Goal: Information Seeking & Learning: Learn about a topic

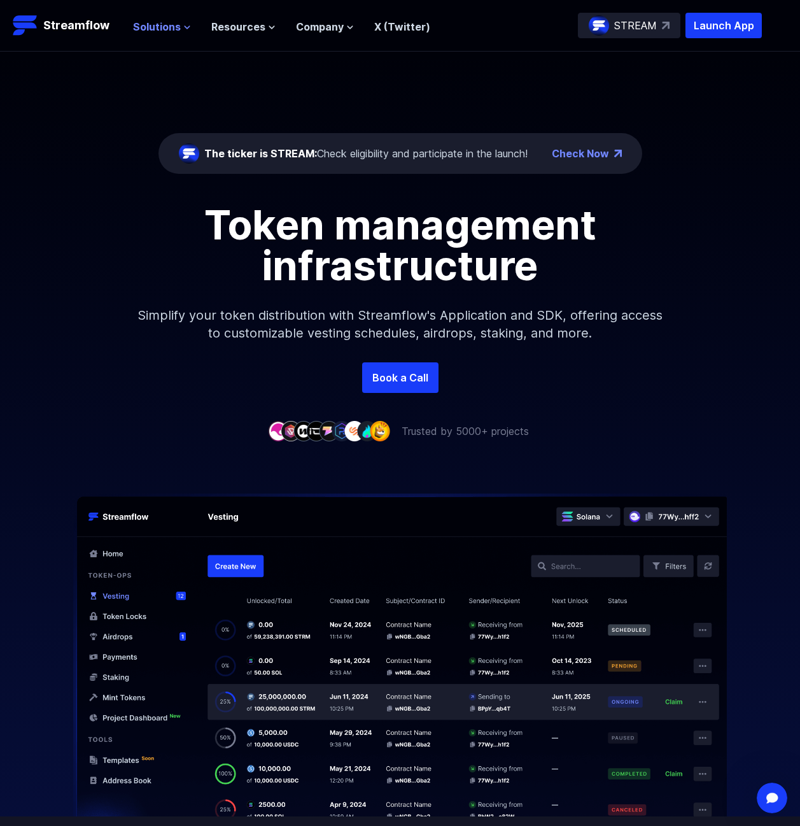
click at [160, 27] on span "Solutions" at bounding box center [157, 26] width 48 height 15
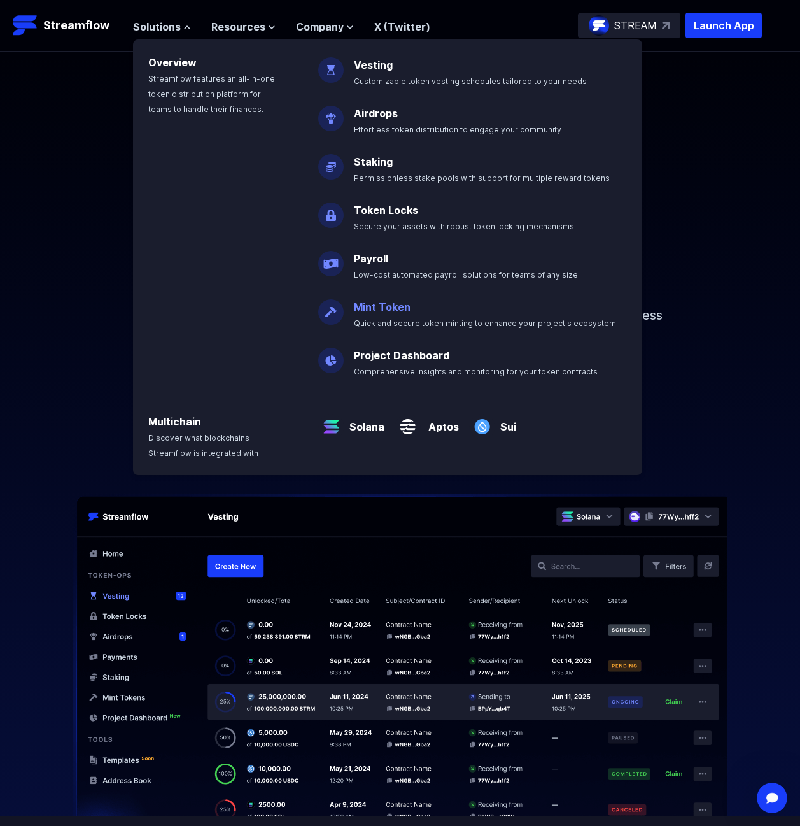
click at [386, 304] on link "Mint Token" at bounding box center [382, 306] width 57 height 13
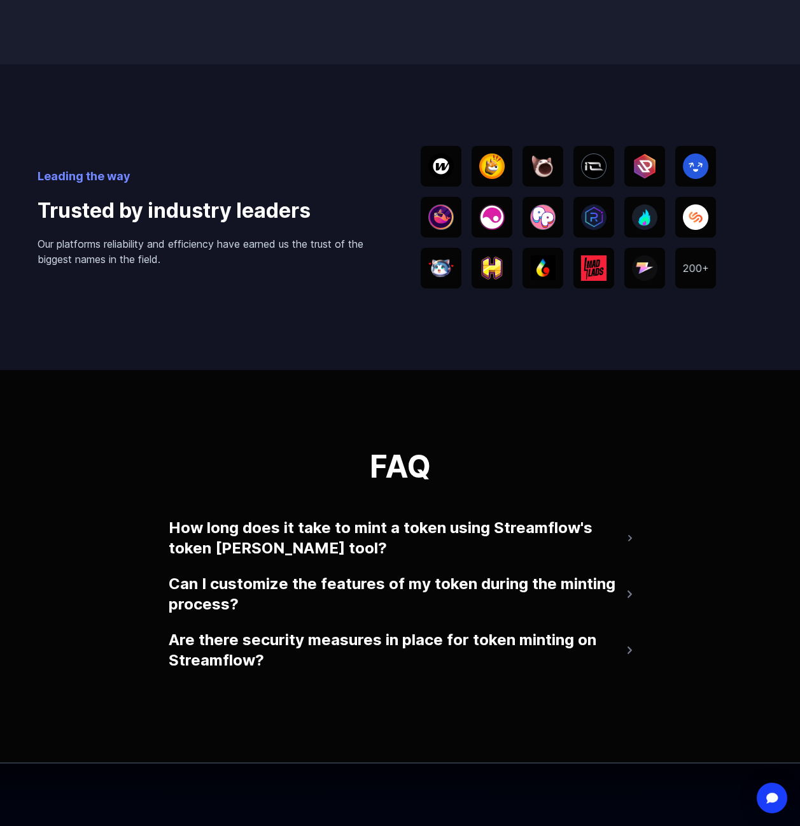
scroll to position [2237, 0]
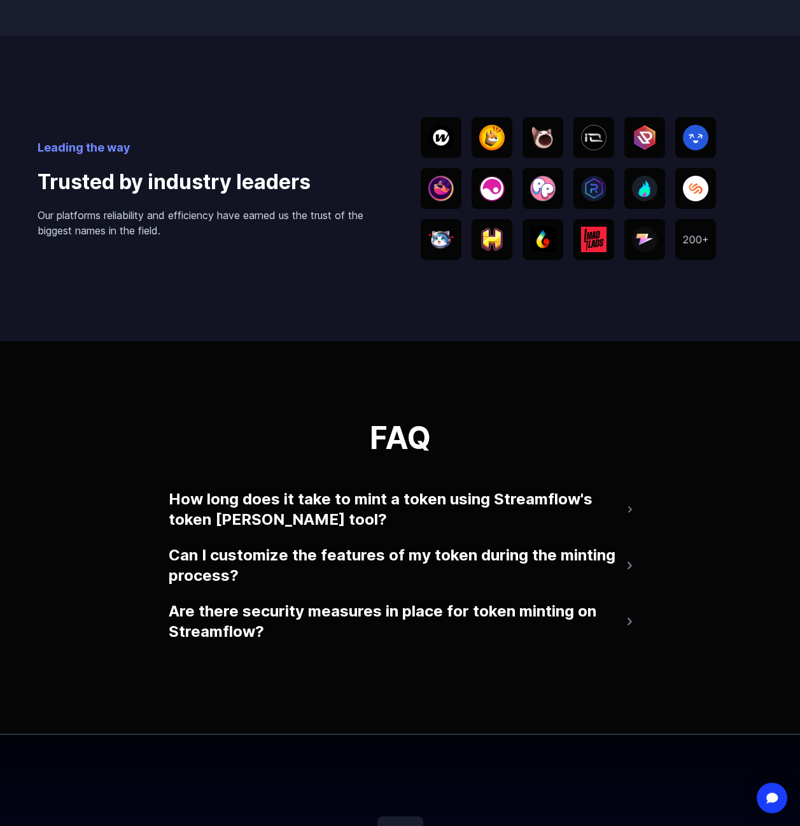
click at [513, 525] on button "How long does it take to mint a token using Streamflow's token [PERSON_NAME] to…" at bounding box center [400, 509] width 463 height 51
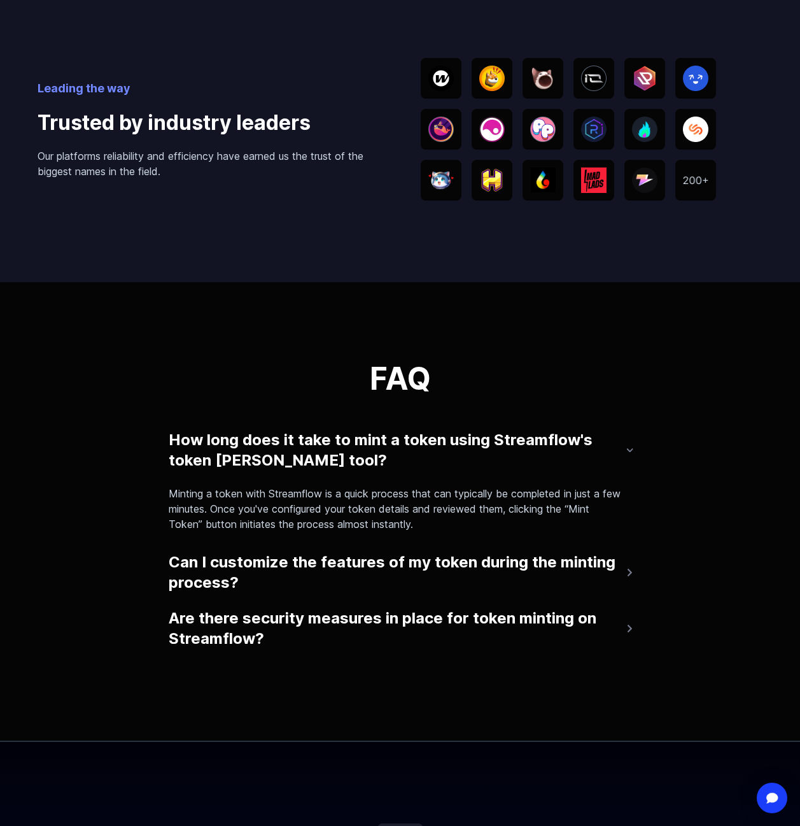
scroll to position [2324, 0]
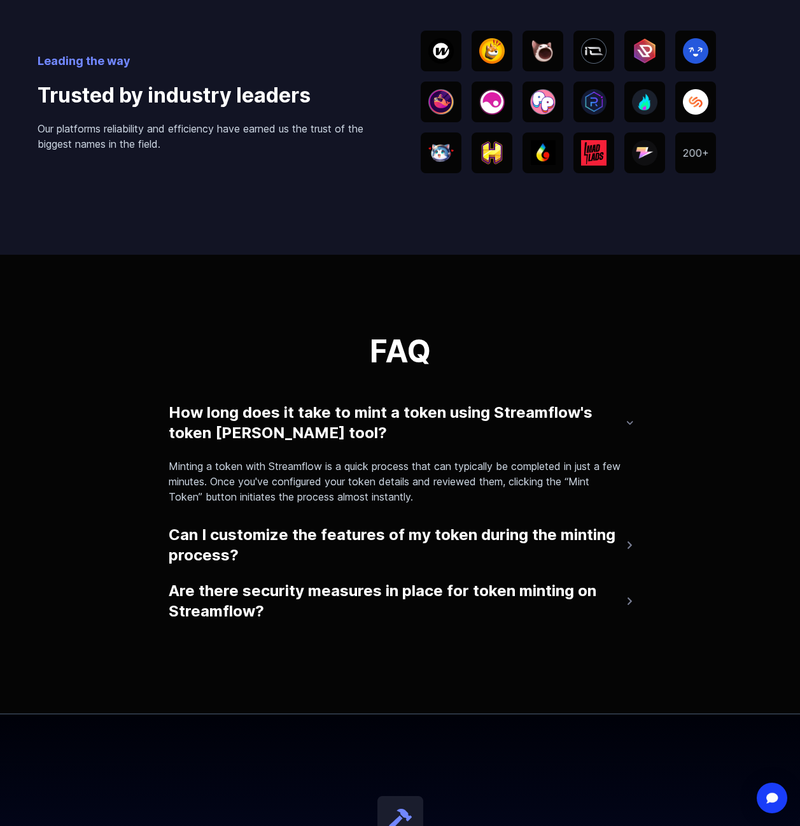
click at [504, 554] on button "Can I customize the features of my token during the minting process?" at bounding box center [400, 544] width 463 height 51
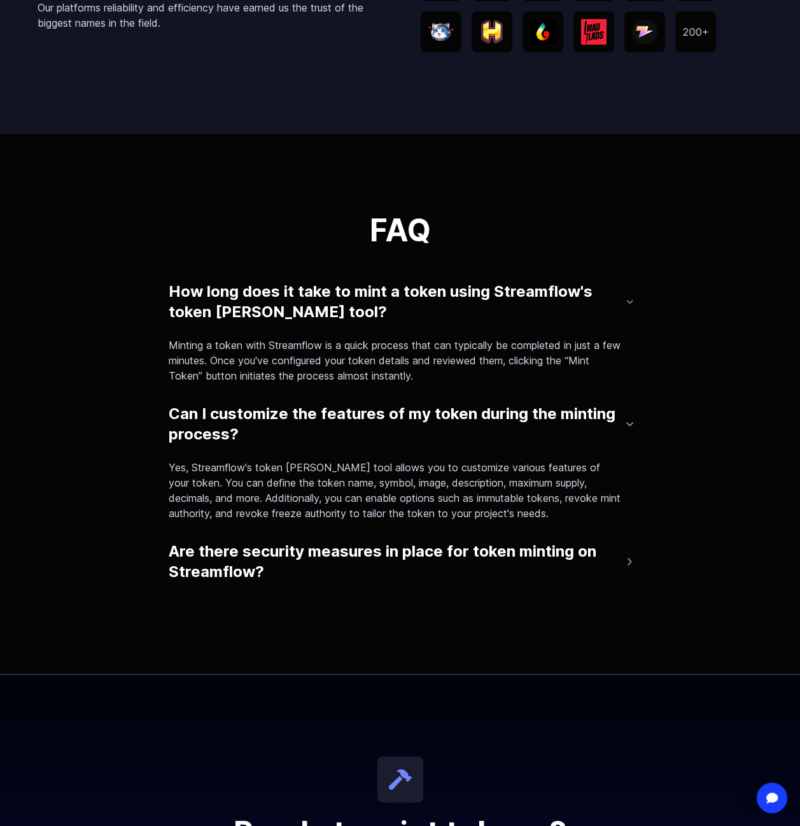
scroll to position [2464, 0]
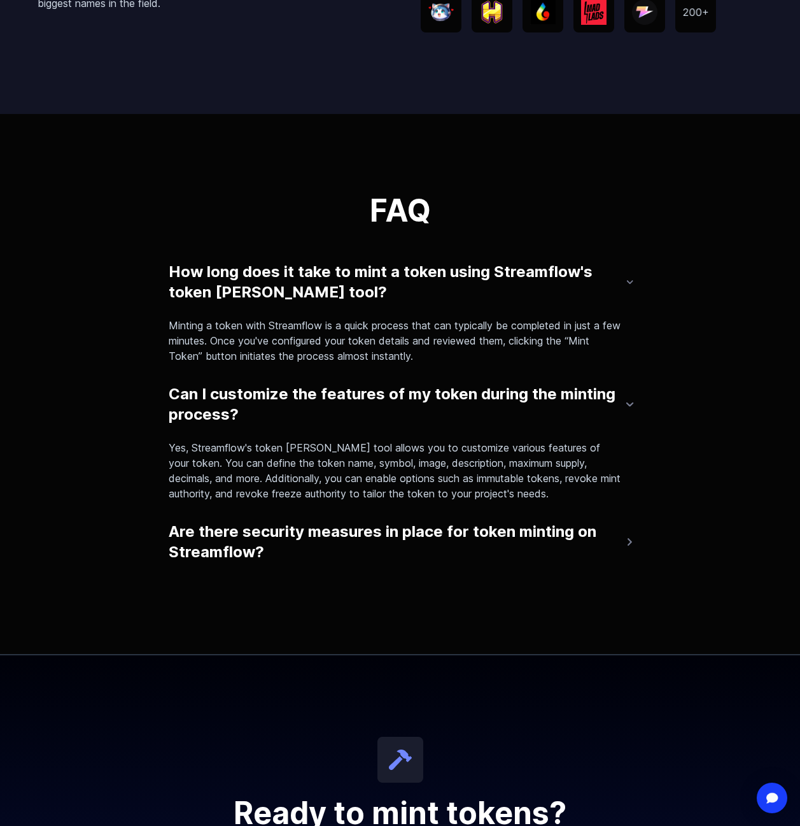
click at [504, 550] on button "Are there security measures in place for token minting on Streamflow?" at bounding box center [400, 541] width 463 height 51
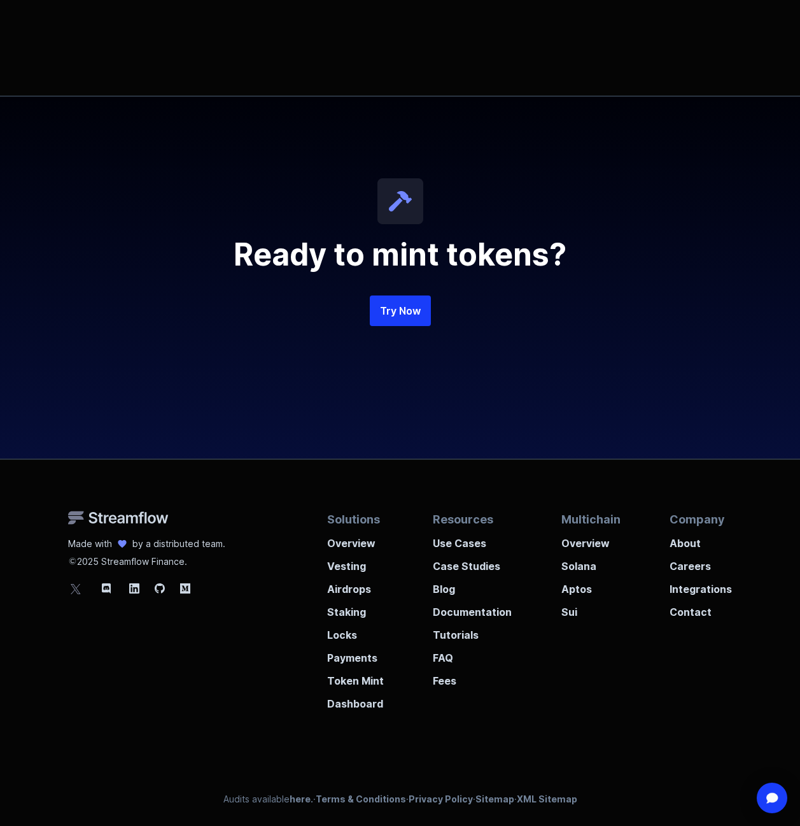
scroll to position [3119, 0]
click at [455, 542] on p "Use Cases" at bounding box center [472, 539] width 79 height 23
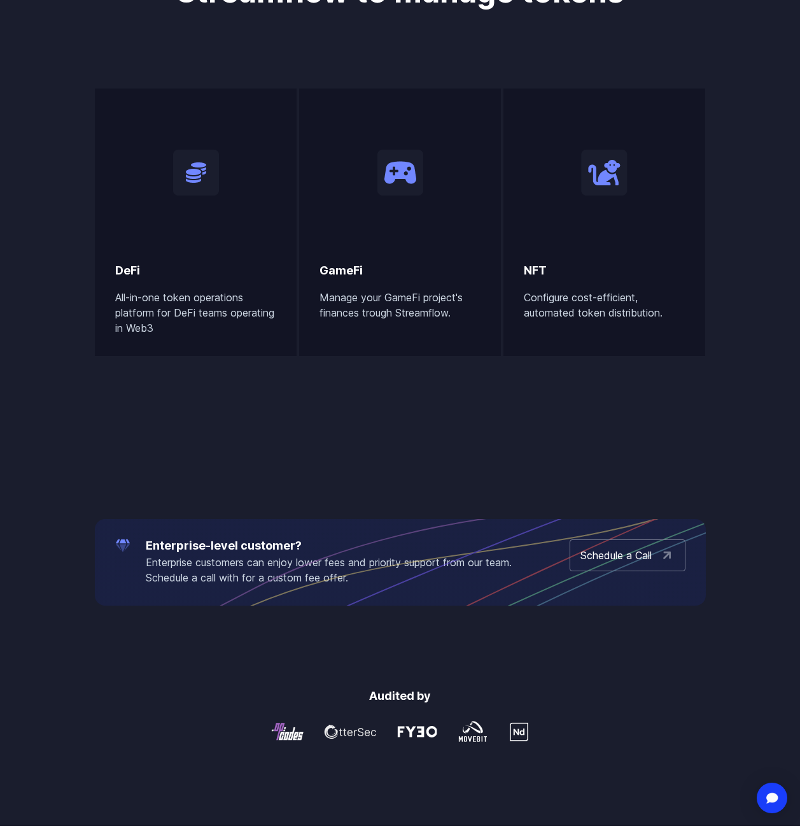
scroll to position [612, 0]
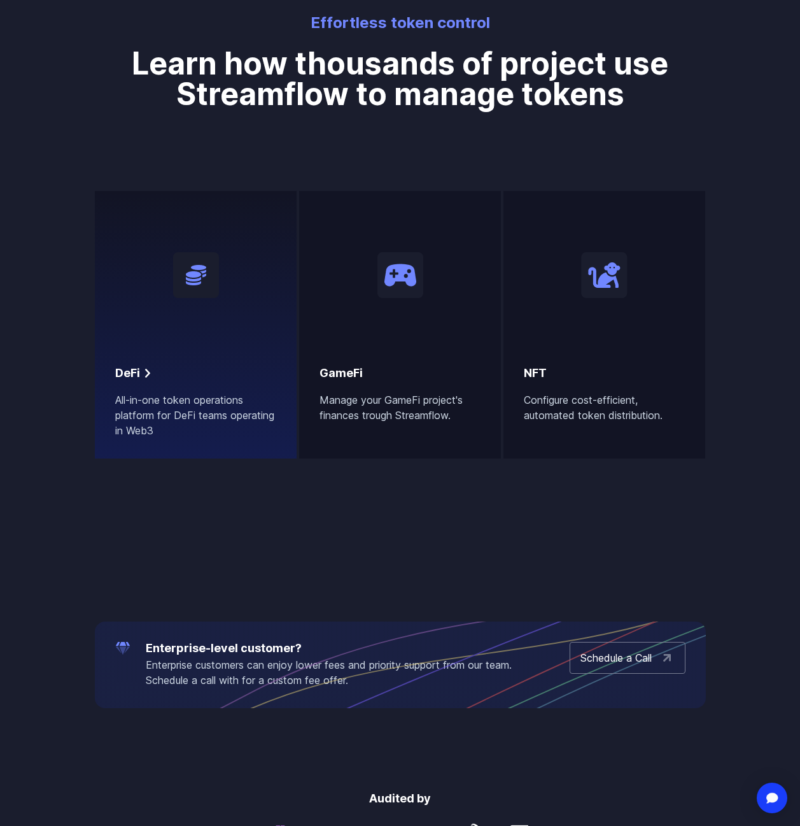
click at [233, 280] on div at bounding box center [195, 274] width 161 height 127
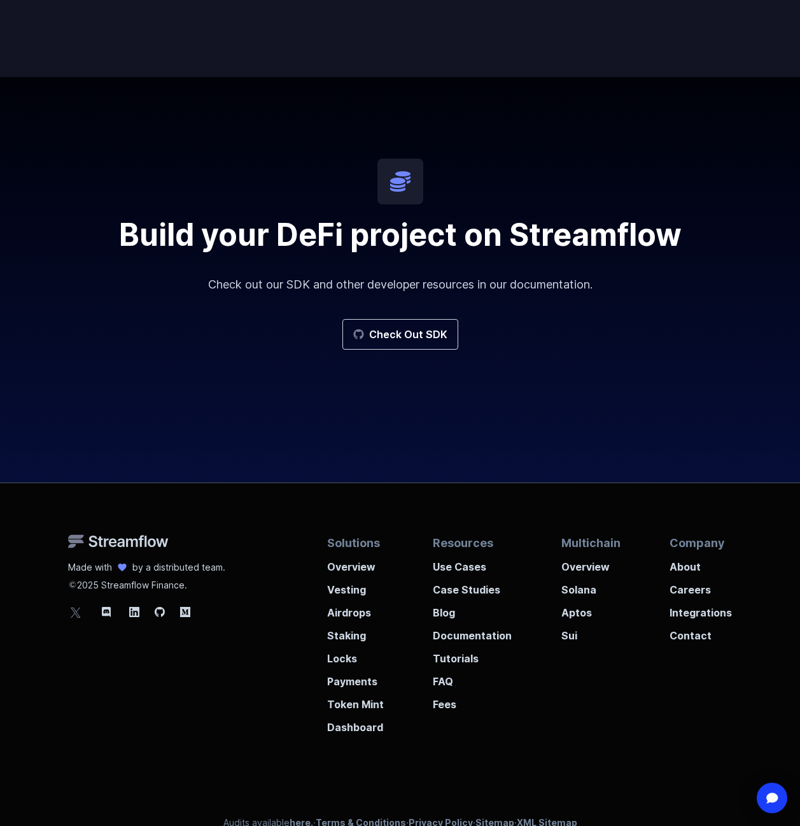
scroll to position [2252, 0]
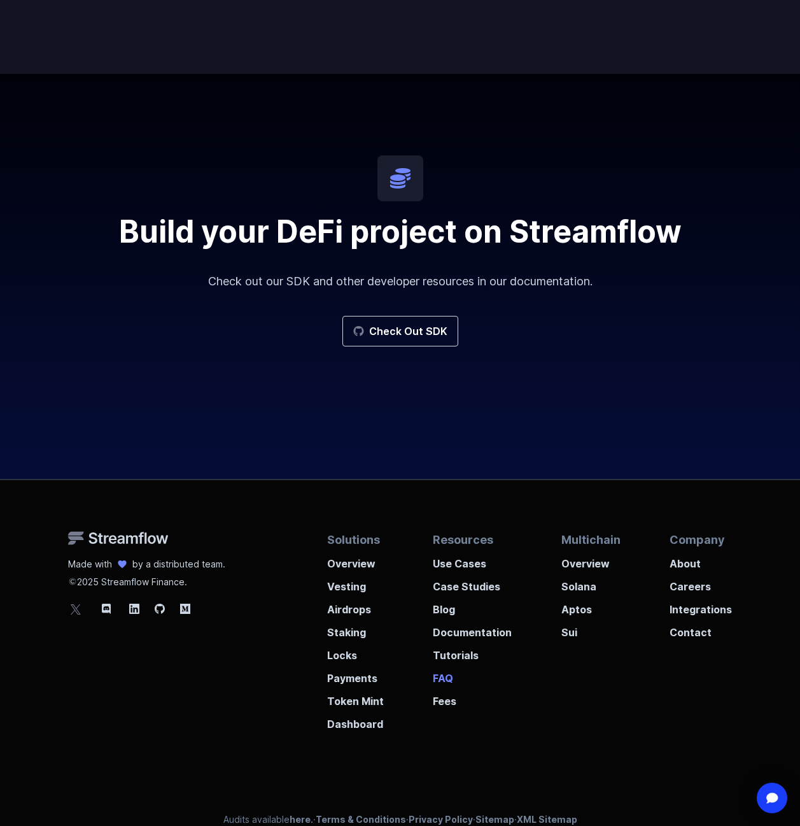
click at [441, 684] on p "FAQ" at bounding box center [472, 674] width 79 height 23
